Goal: Task Accomplishment & Management: Use online tool/utility

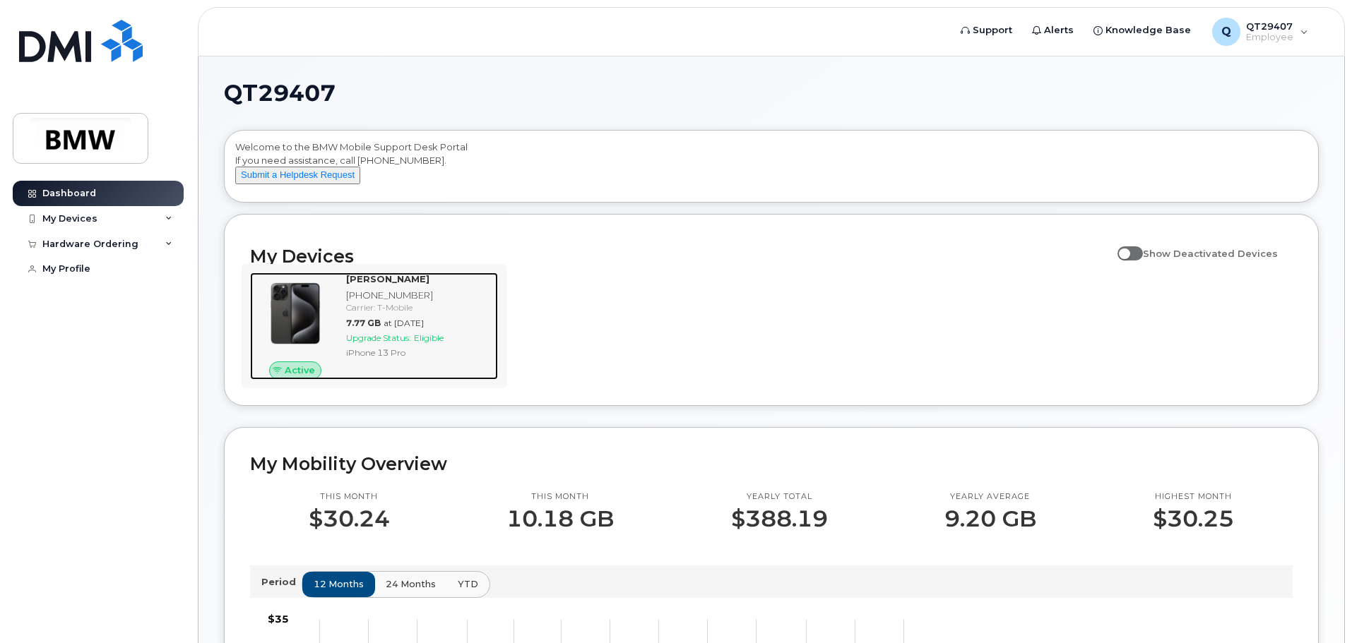
click at [424, 343] on span "Eligible" at bounding box center [429, 338] width 30 height 11
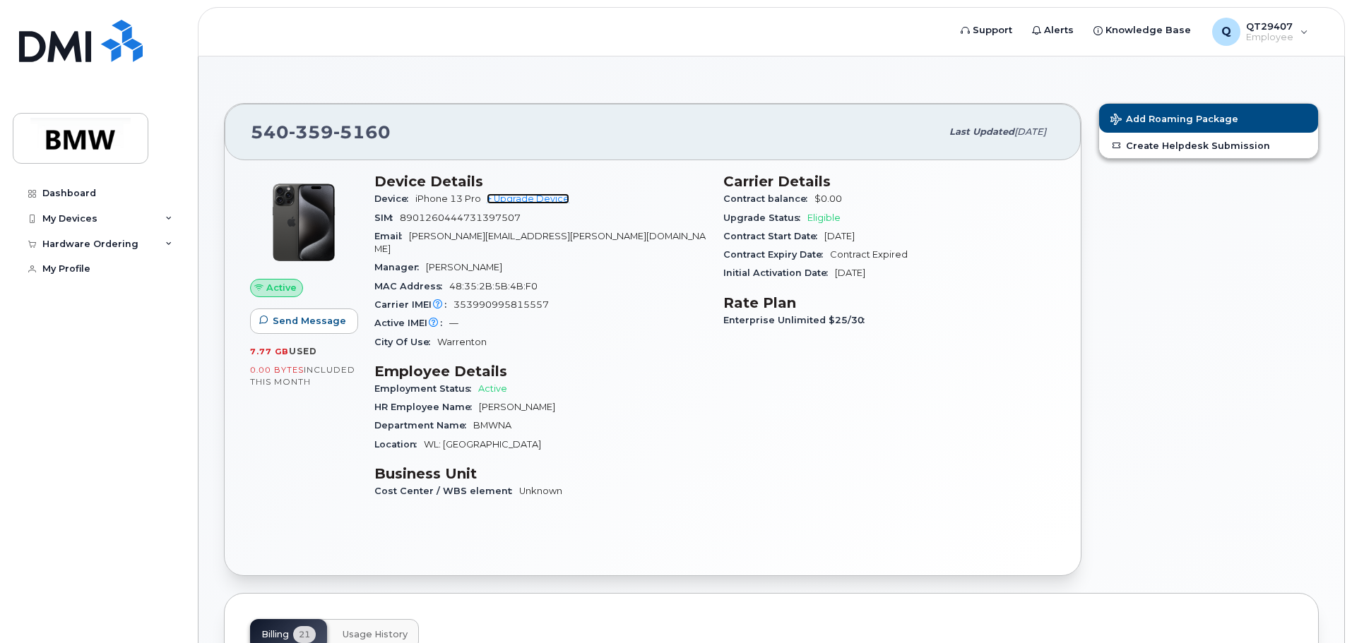
click at [547, 197] on link "+ Upgrade Device" at bounding box center [528, 198] width 83 height 11
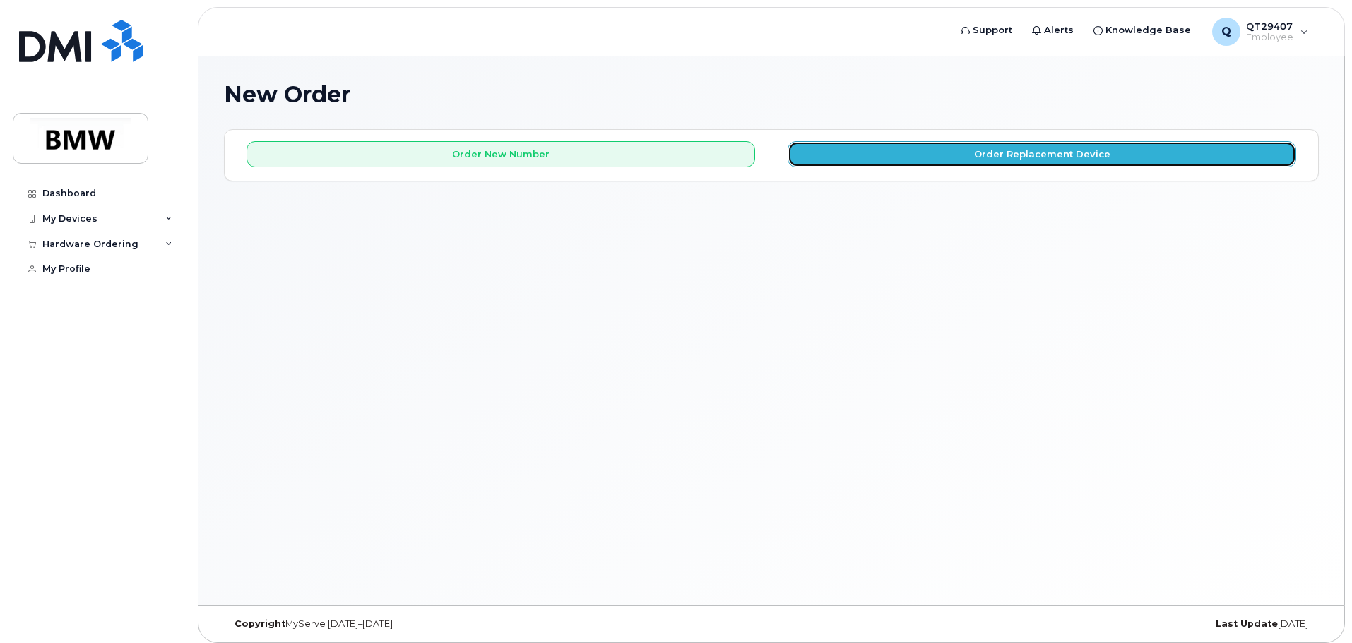
click at [1041, 158] on button "Order Replacement Device" at bounding box center [1041, 154] width 508 height 26
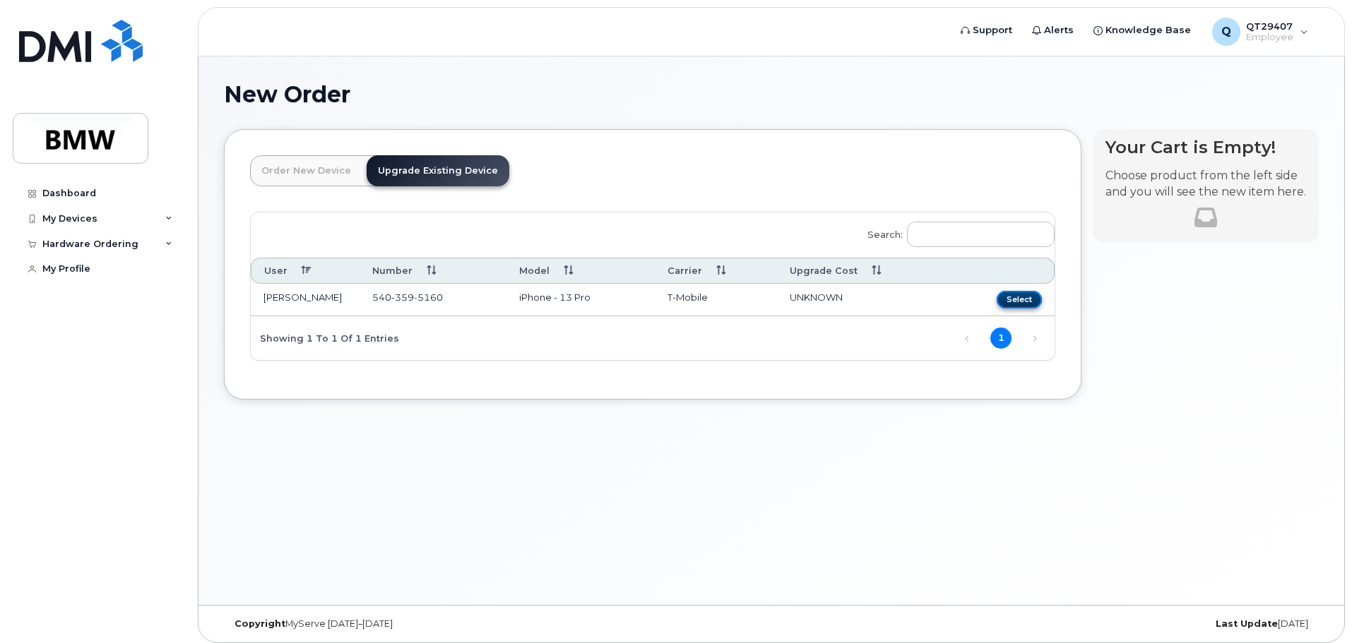
click at [1018, 294] on button "Select" at bounding box center [1018, 300] width 45 height 18
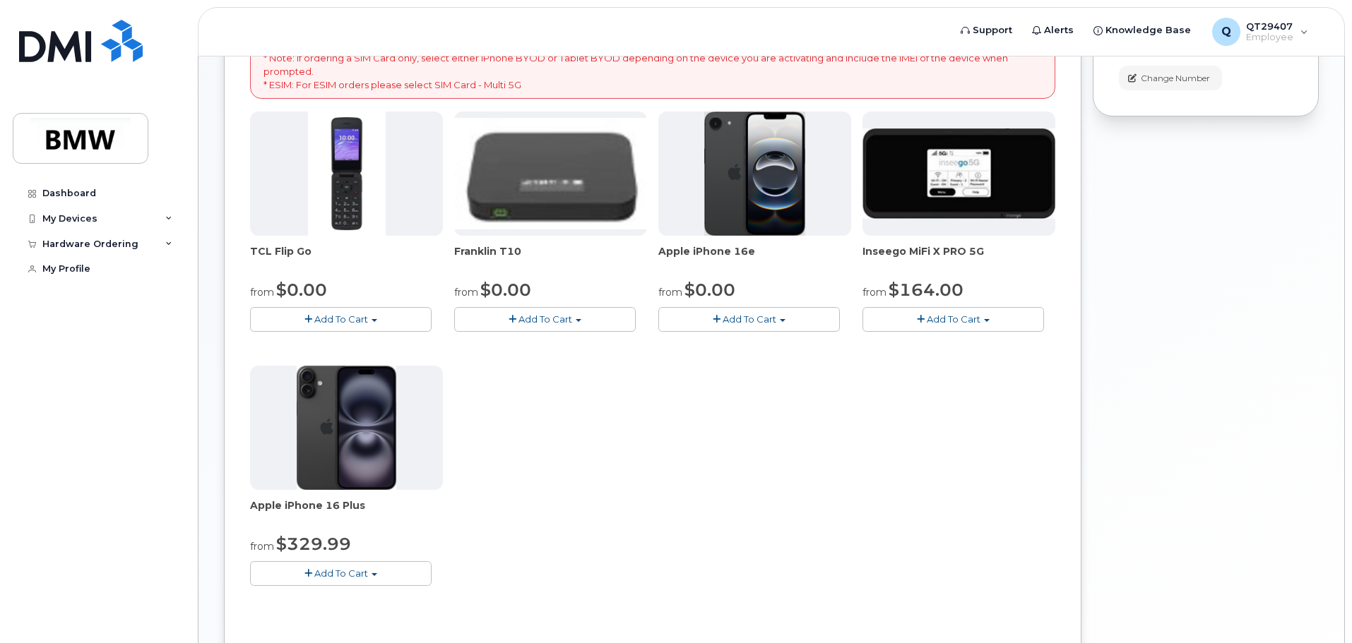
scroll to position [282, 0]
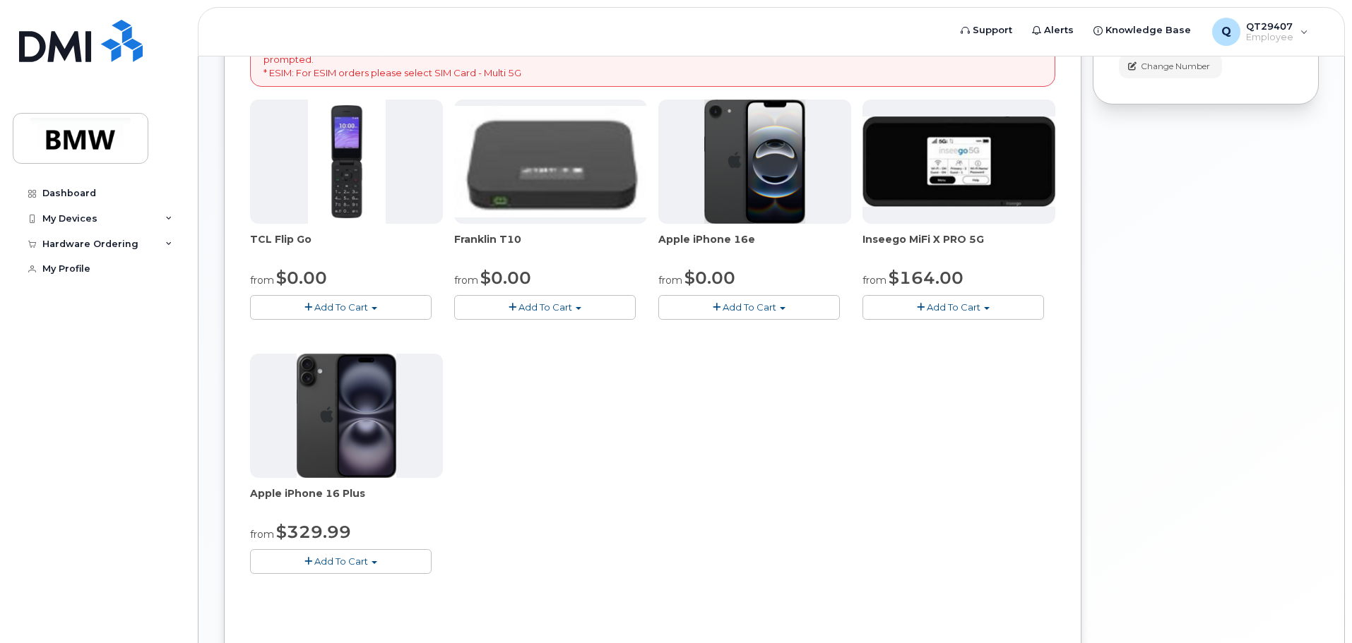
click at [720, 309] on span "button" at bounding box center [717, 307] width 8 height 9
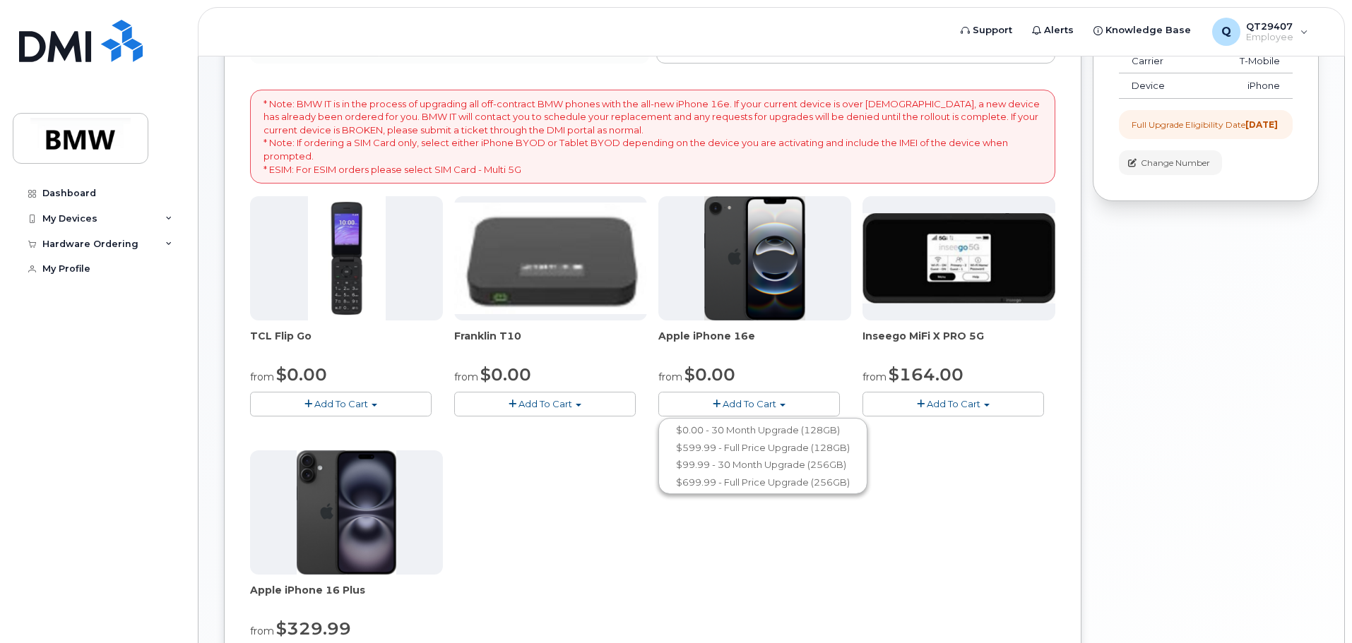
scroll to position [0, 0]
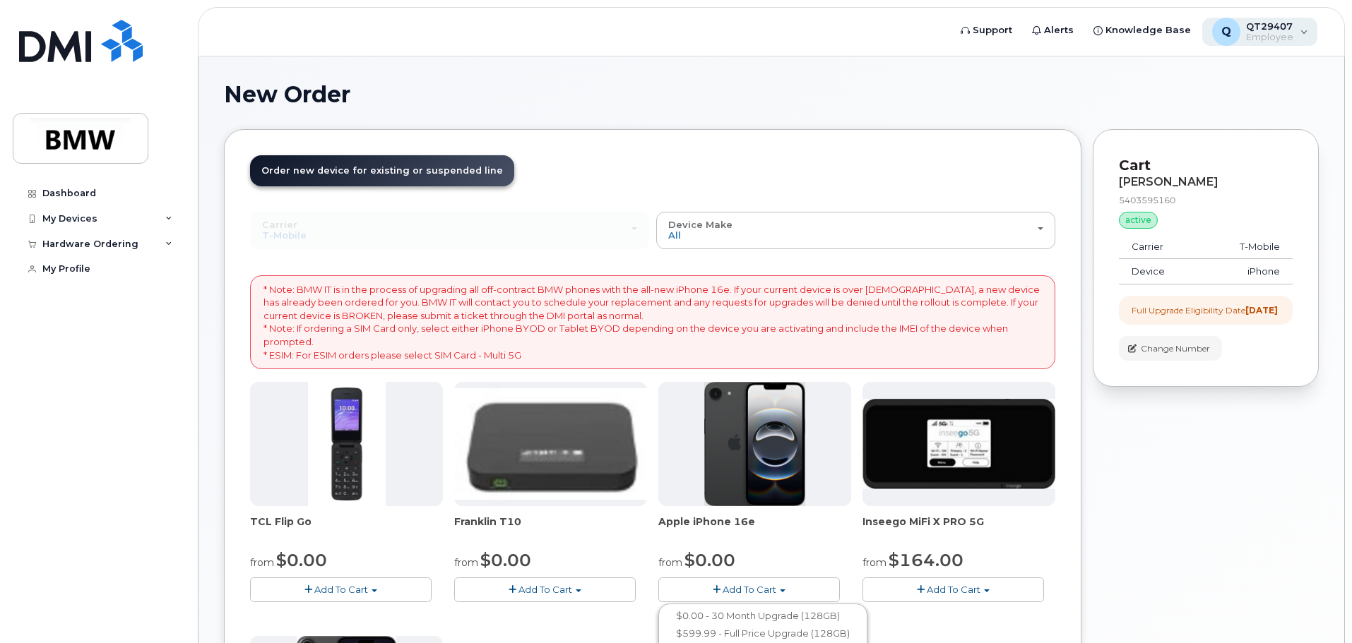
click at [1301, 35] on div "Q QT29407 Employee" at bounding box center [1260, 32] width 116 height 28
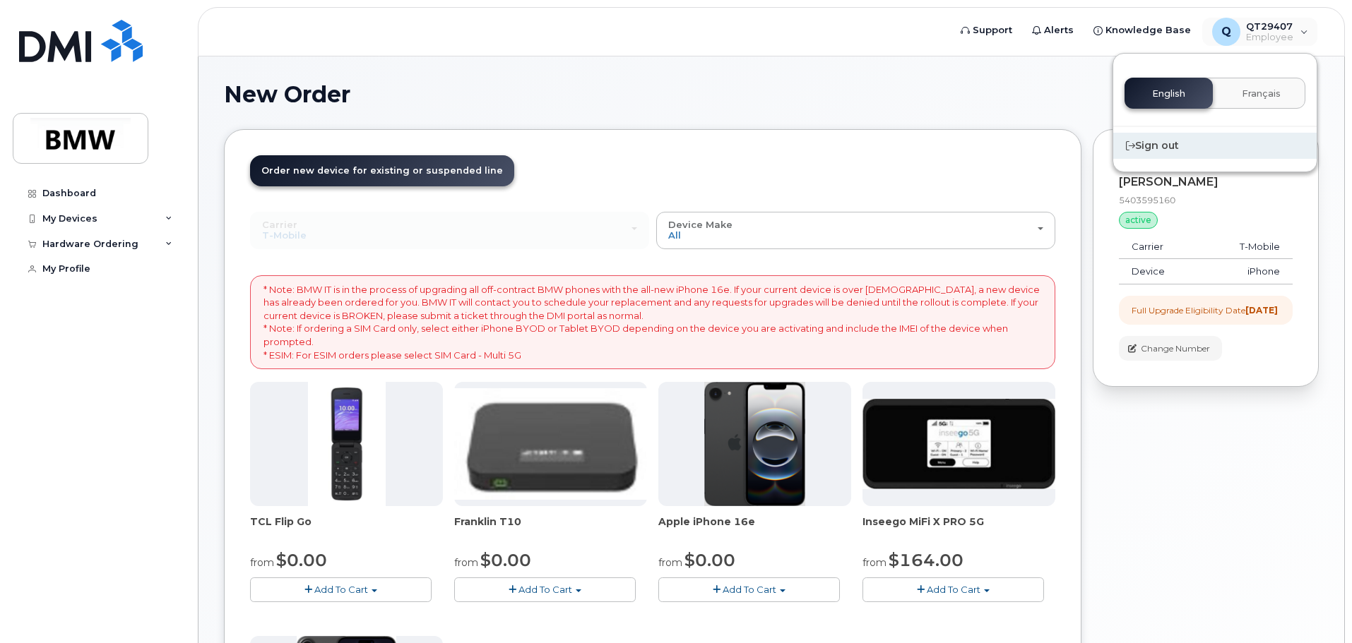
click at [1157, 148] on div "Sign out" at bounding box center [1214, 146] width 203 height 26
